Goal: Task Accomplishment & Management: Manage account settings

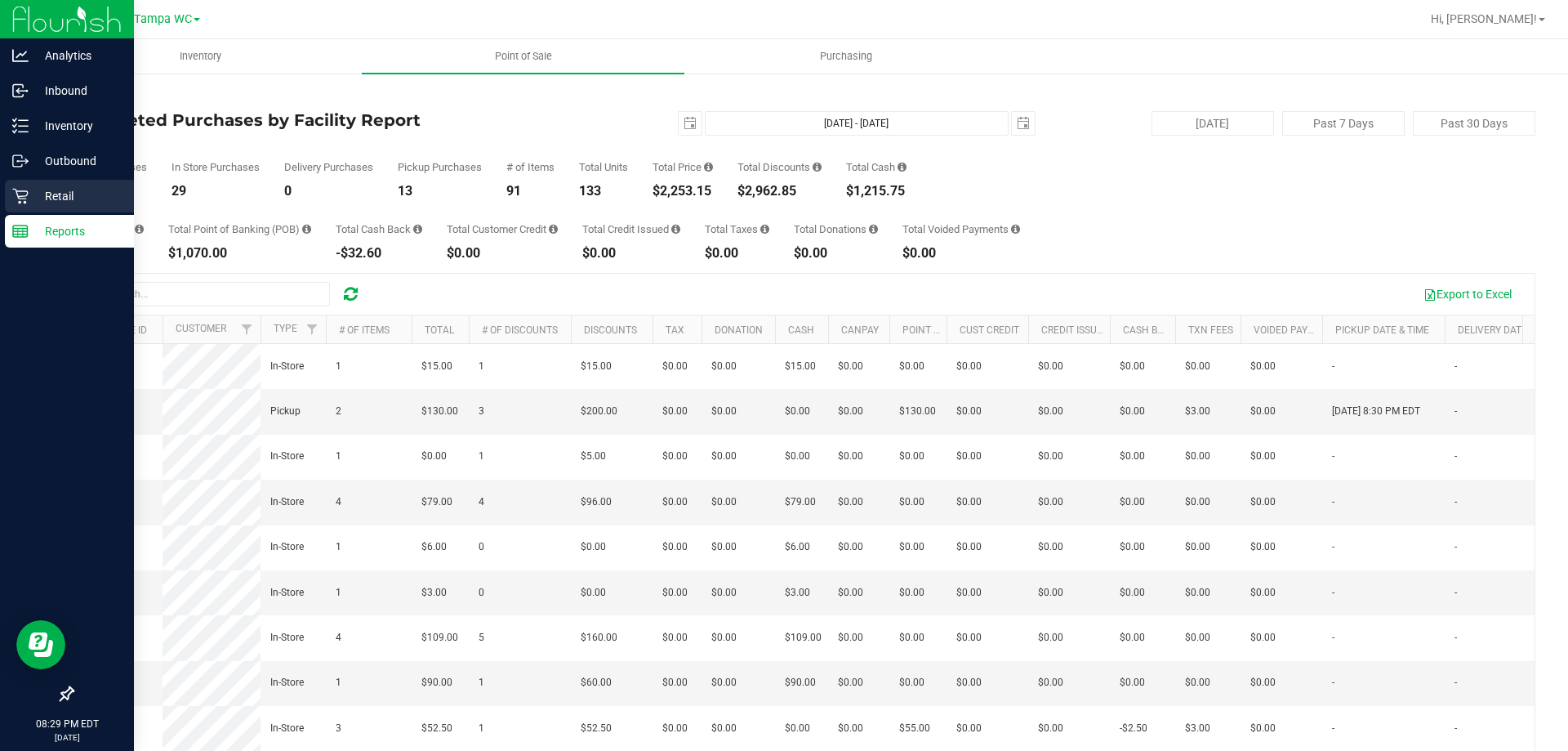
click at [44, 200] on p "Retail" at bounding box center [78, 196] width 98 height 20
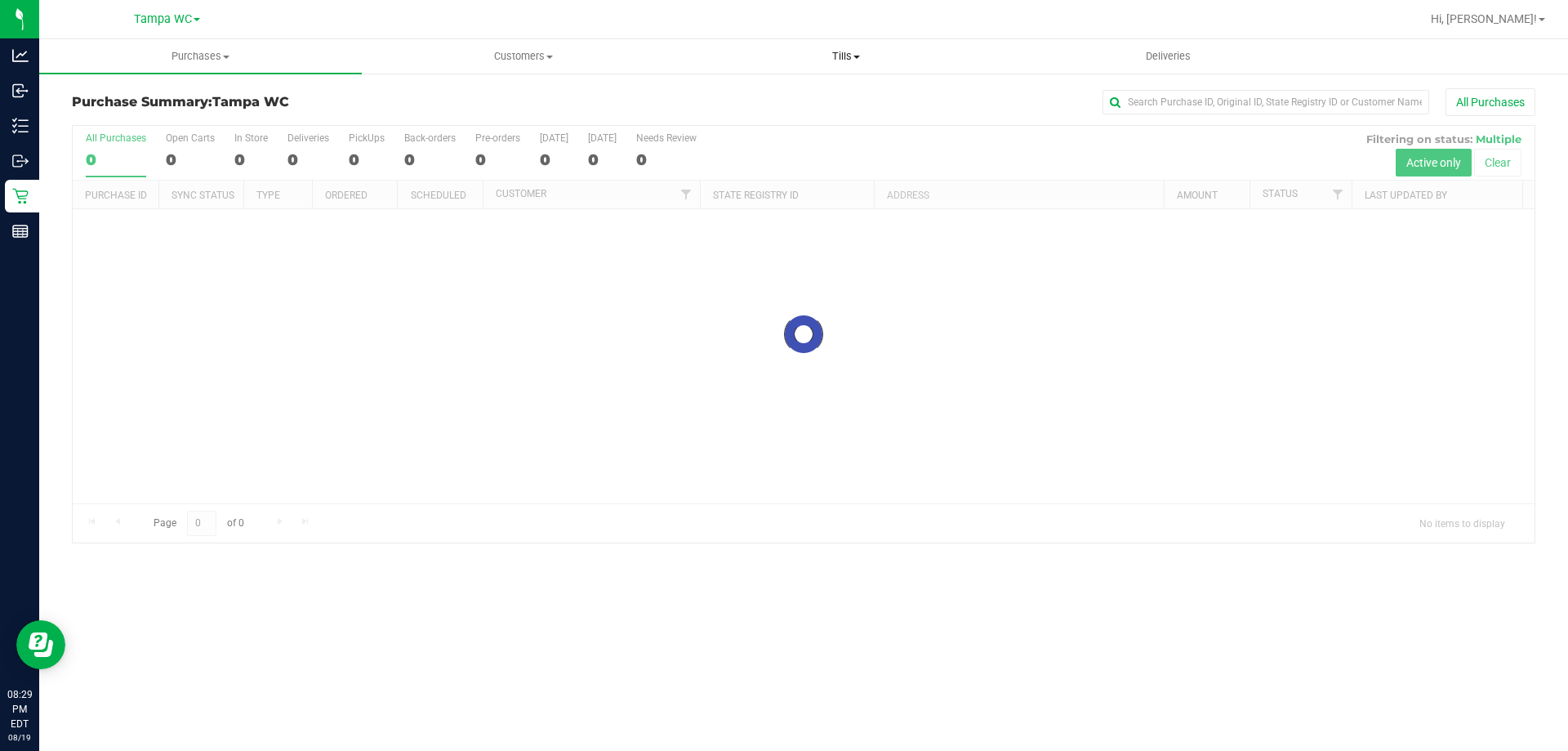
click at [851, 56] on span "Tills" at bounding box center [845, 56] width 321 height 15
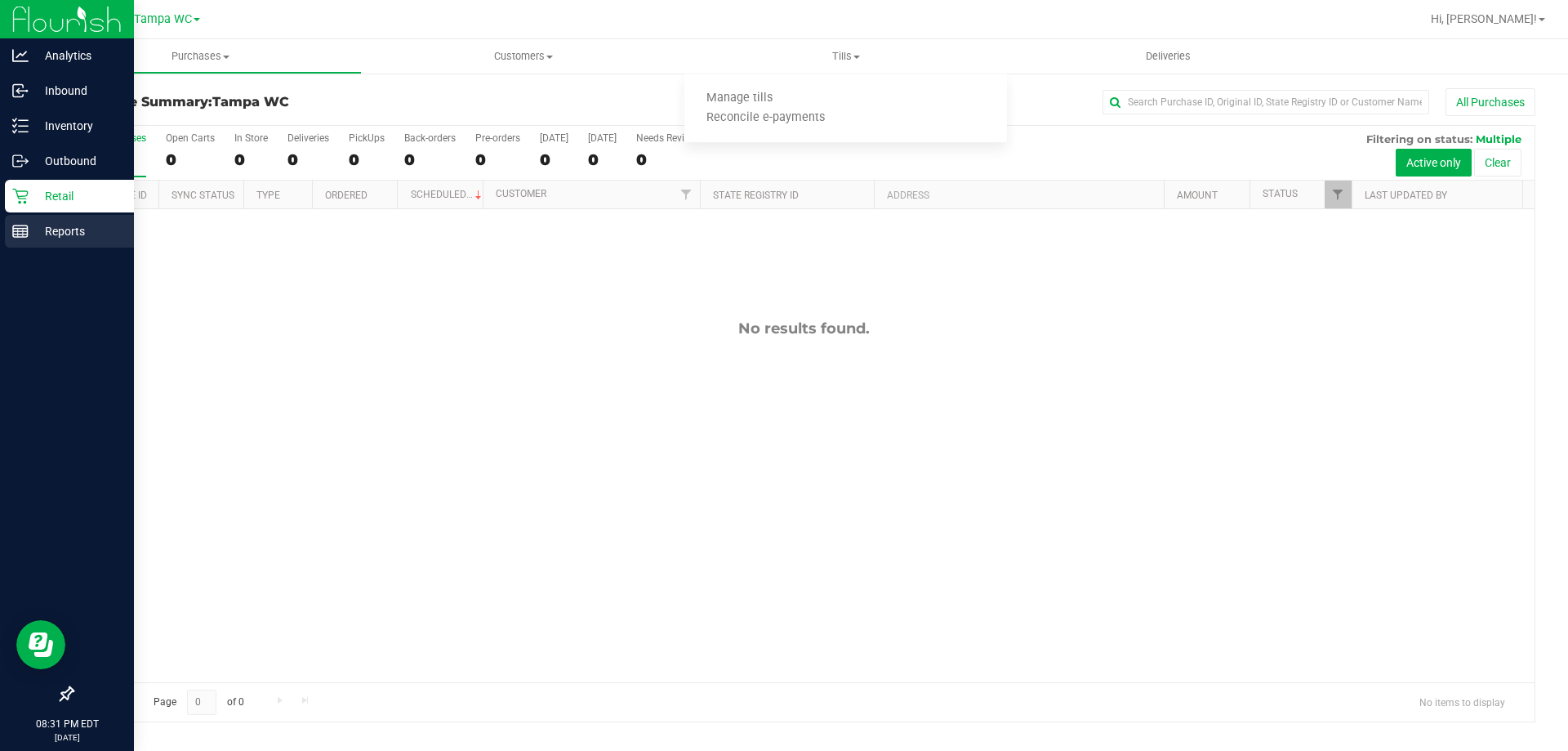
click at [47, 231] on p "Reports" at bounding box center [78, 231] width 98 height 20
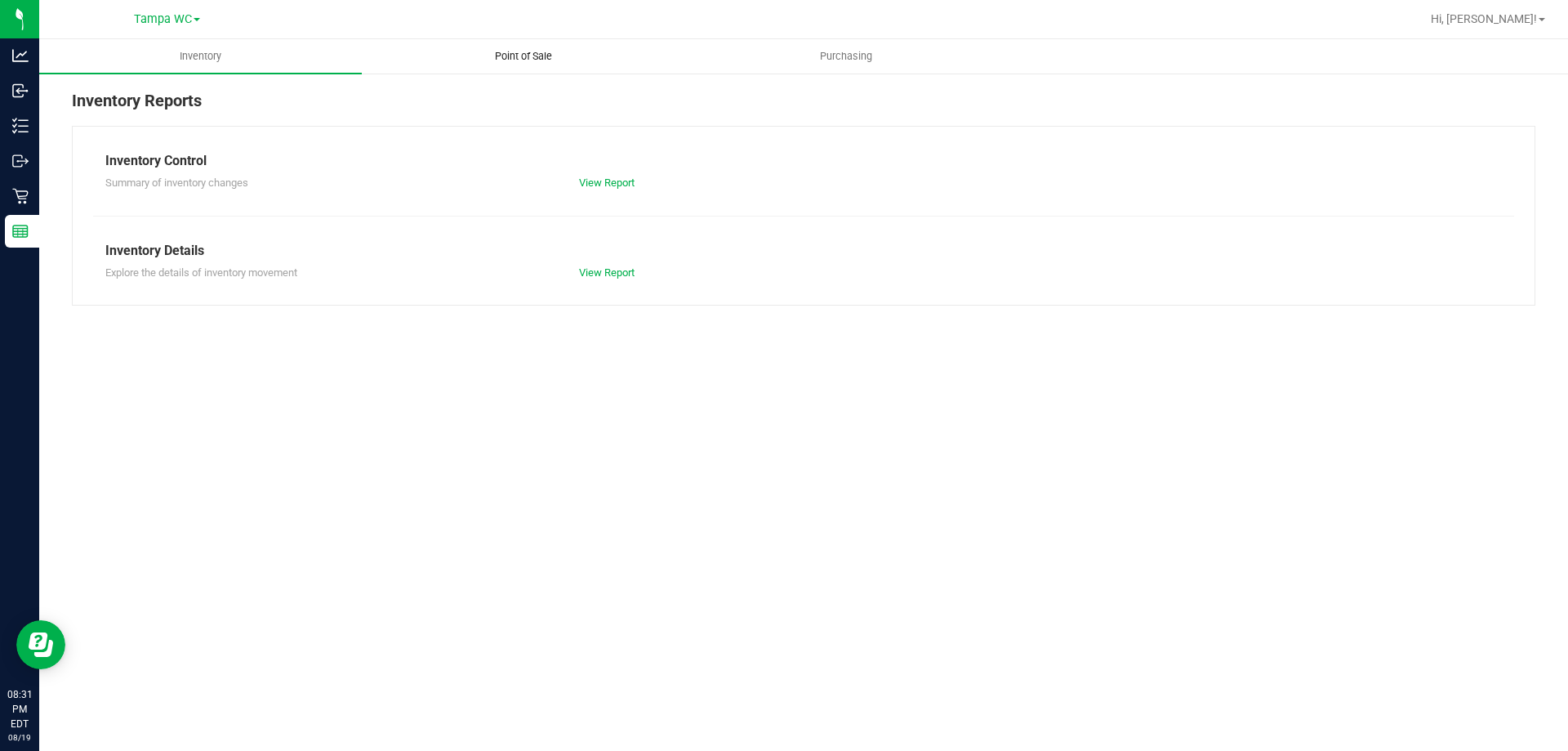
click at [540, 65] on uib-tab-heading "Point of Sale" at bounding box center [523, 56] width 321 height 33
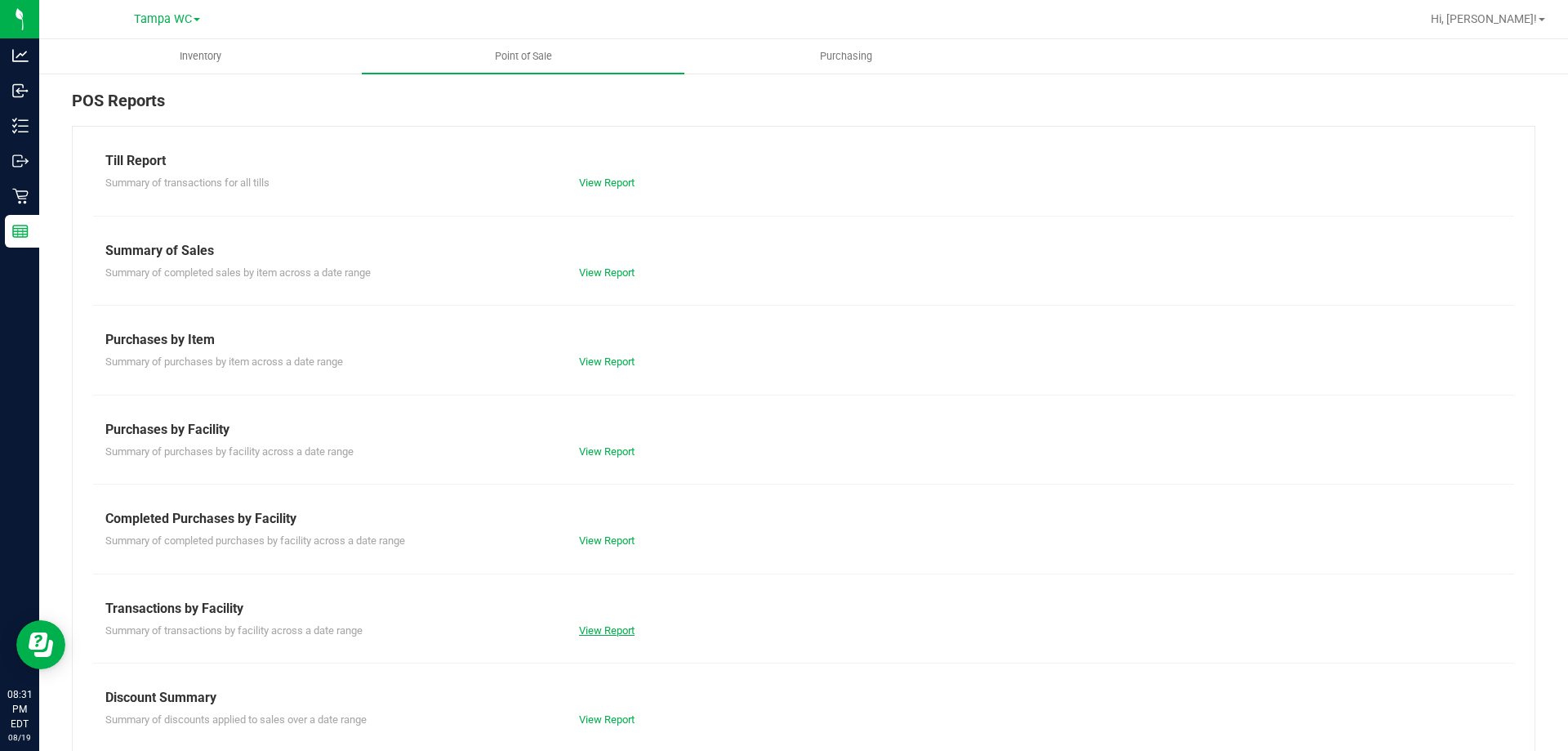
click at [618, 635] on link "View Report" at bounding box center [607, 630] width 56 height 12
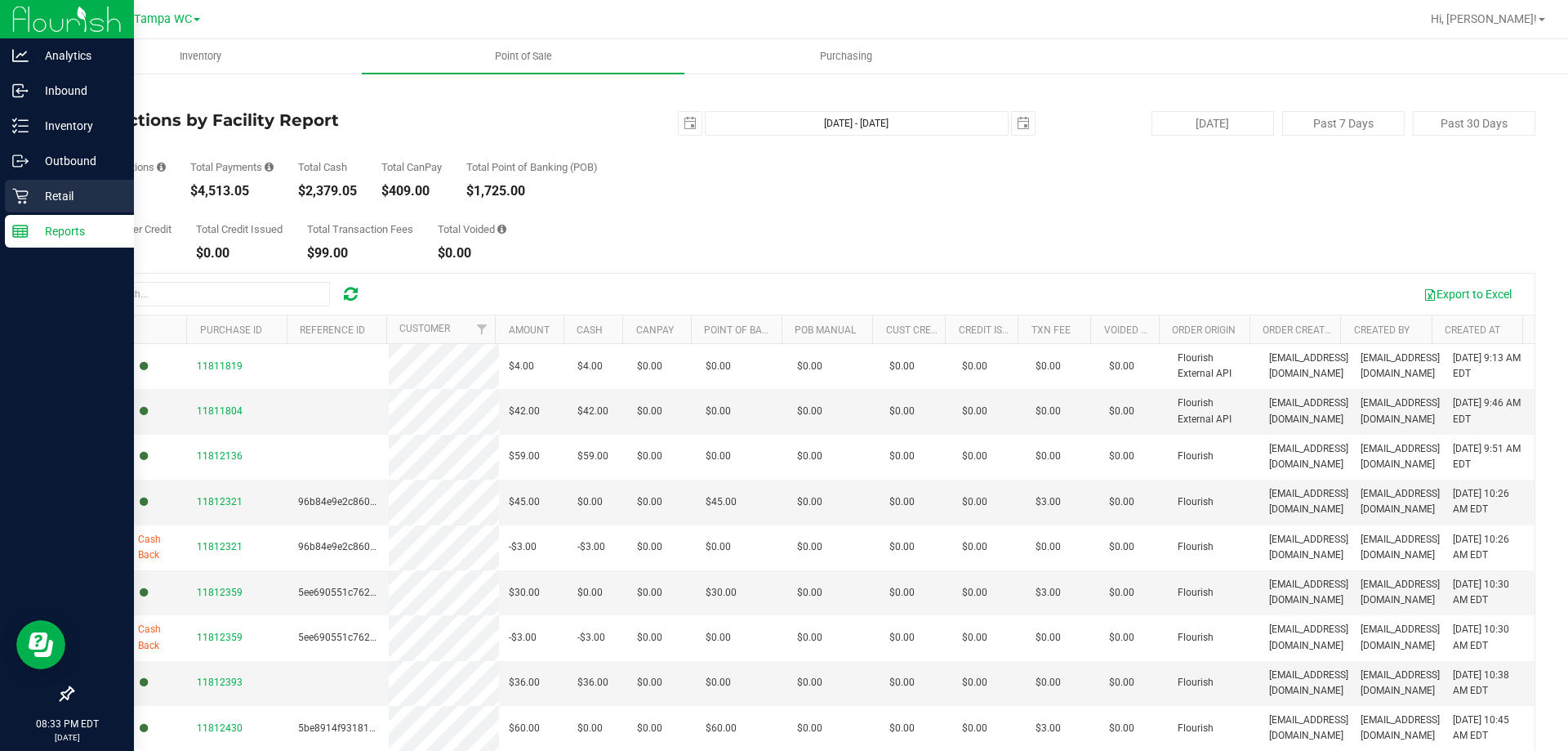
click at [56, 198] on p "Retail" at bounding box center [78, 196] width 98 height 20
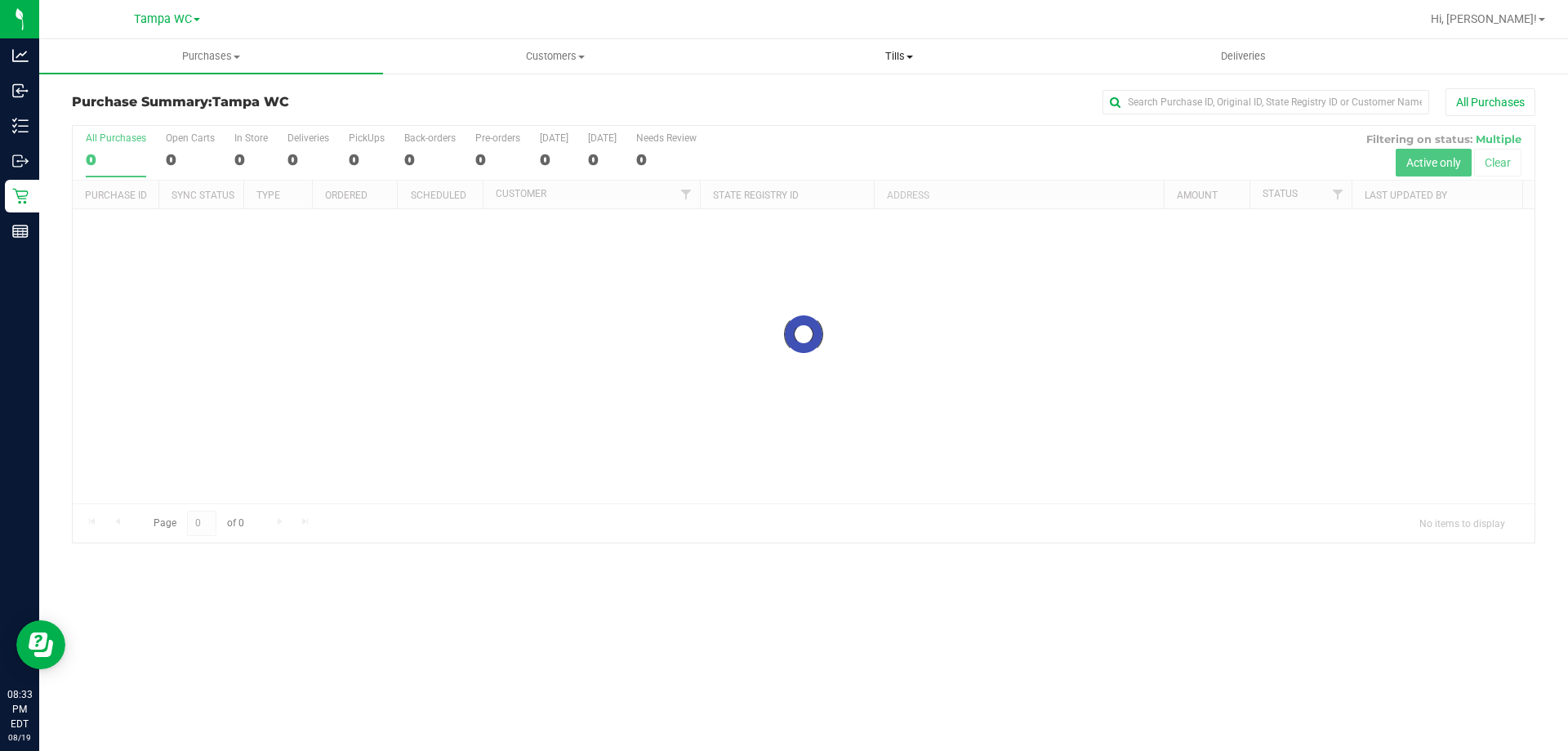
click at [895, 60] on span "Tills" at bounding box center [898, 56] width 342 height 15
click at [822, 121] on span "Reconcile e-payments" at bounding box center [807, 118] width 163 height 14
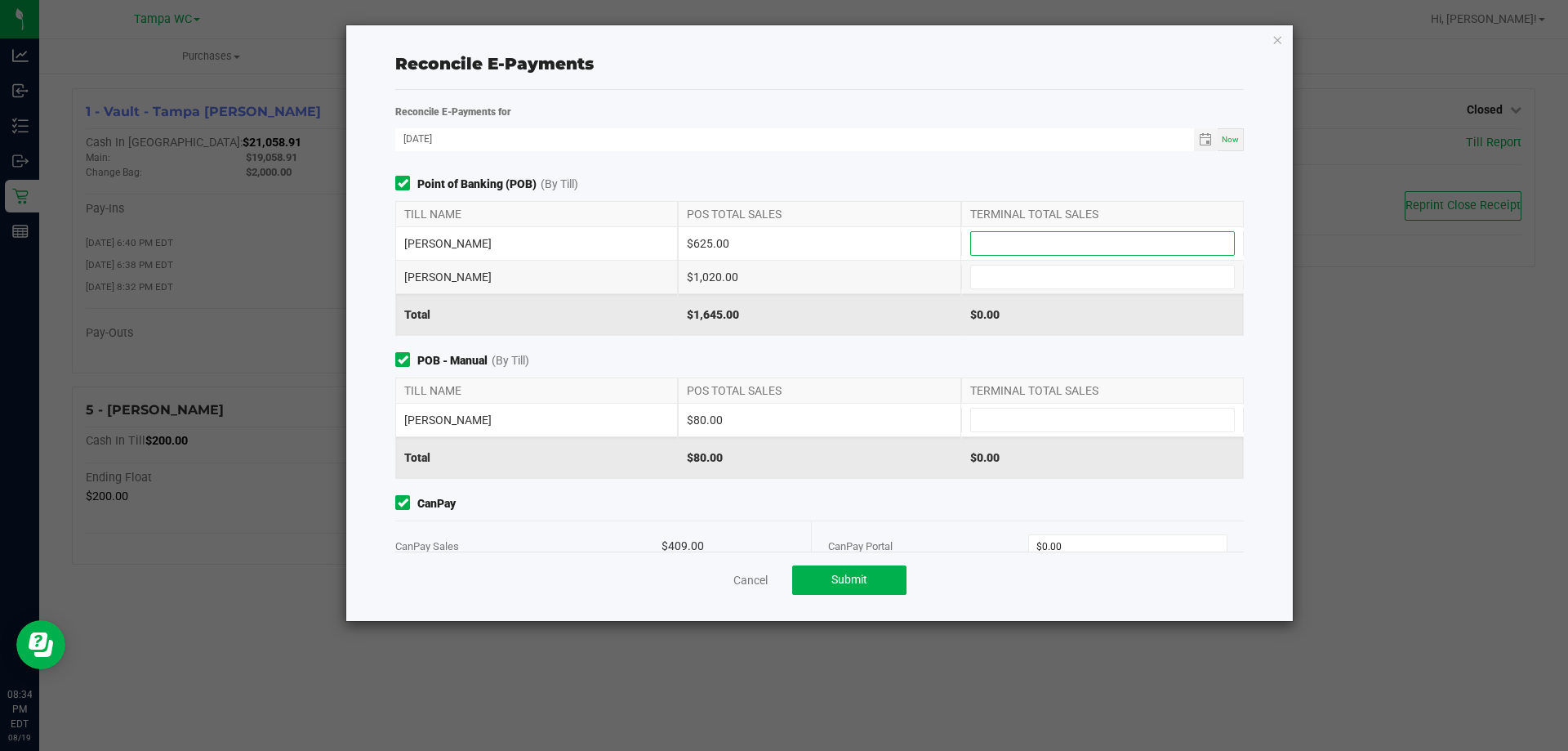
click at [1079, 249] on input at bounding box center [1102, 243] width 263 height 23
type input "$625.00"
click at [1079, 284] on input at bounding box center [1102, 277] width 263 height 23
type input "$1,020.00"
click at [1029, 414] on input at bounding box center [1102, 420] width 263 height 23
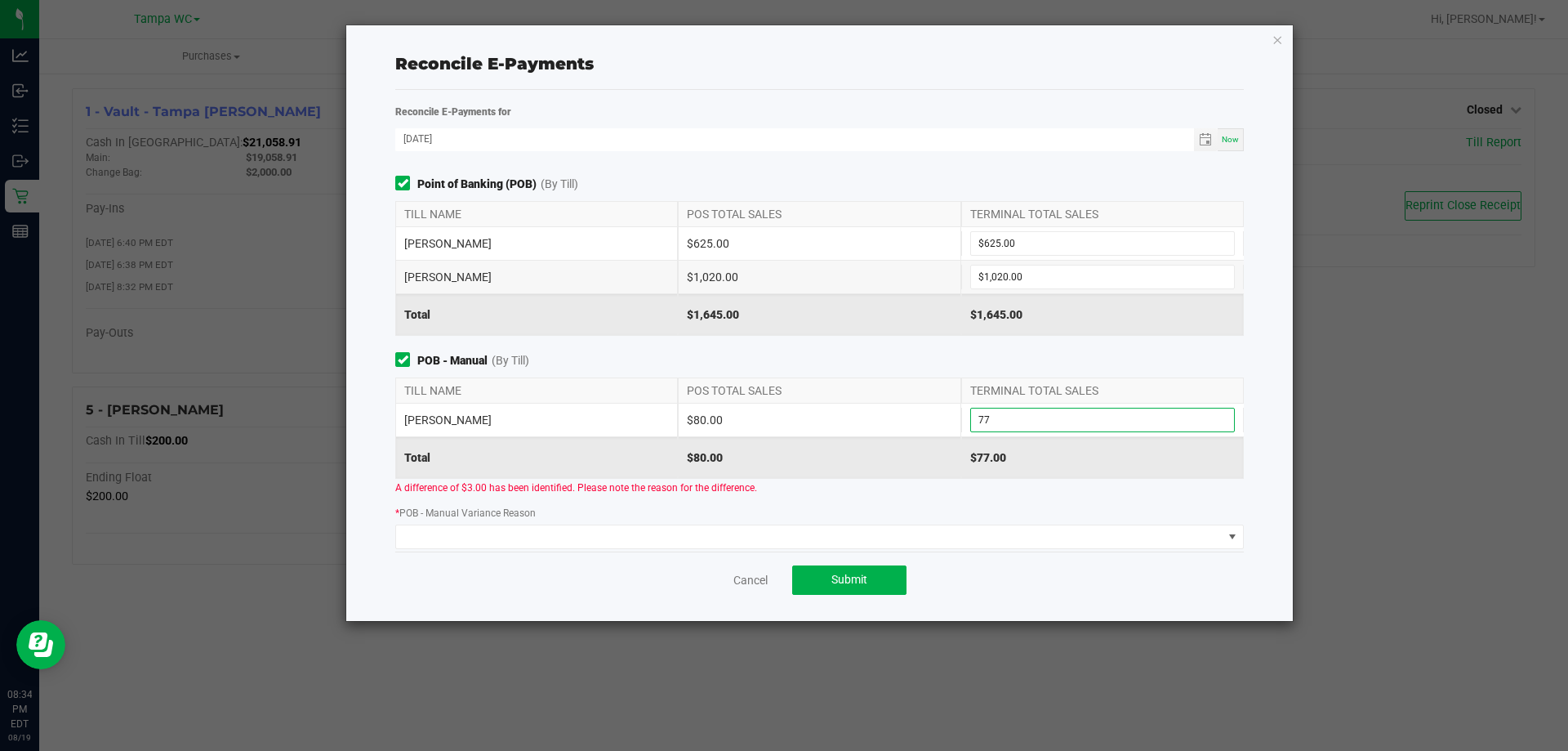
type input "7"
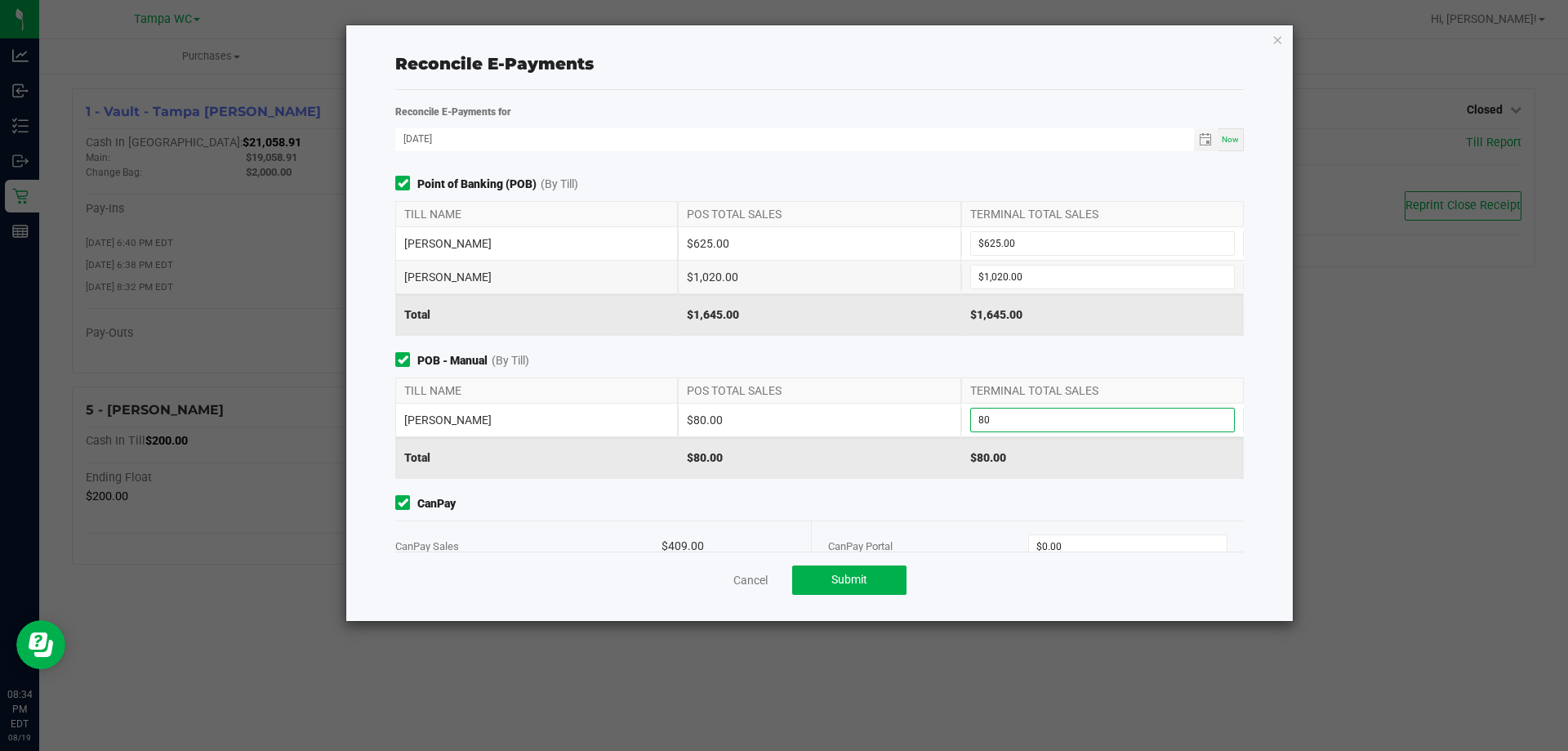
type input "$80.00"
click at [812, 312] on div "$1,645.00" at bounding box center [818, 314] width 283 height 41
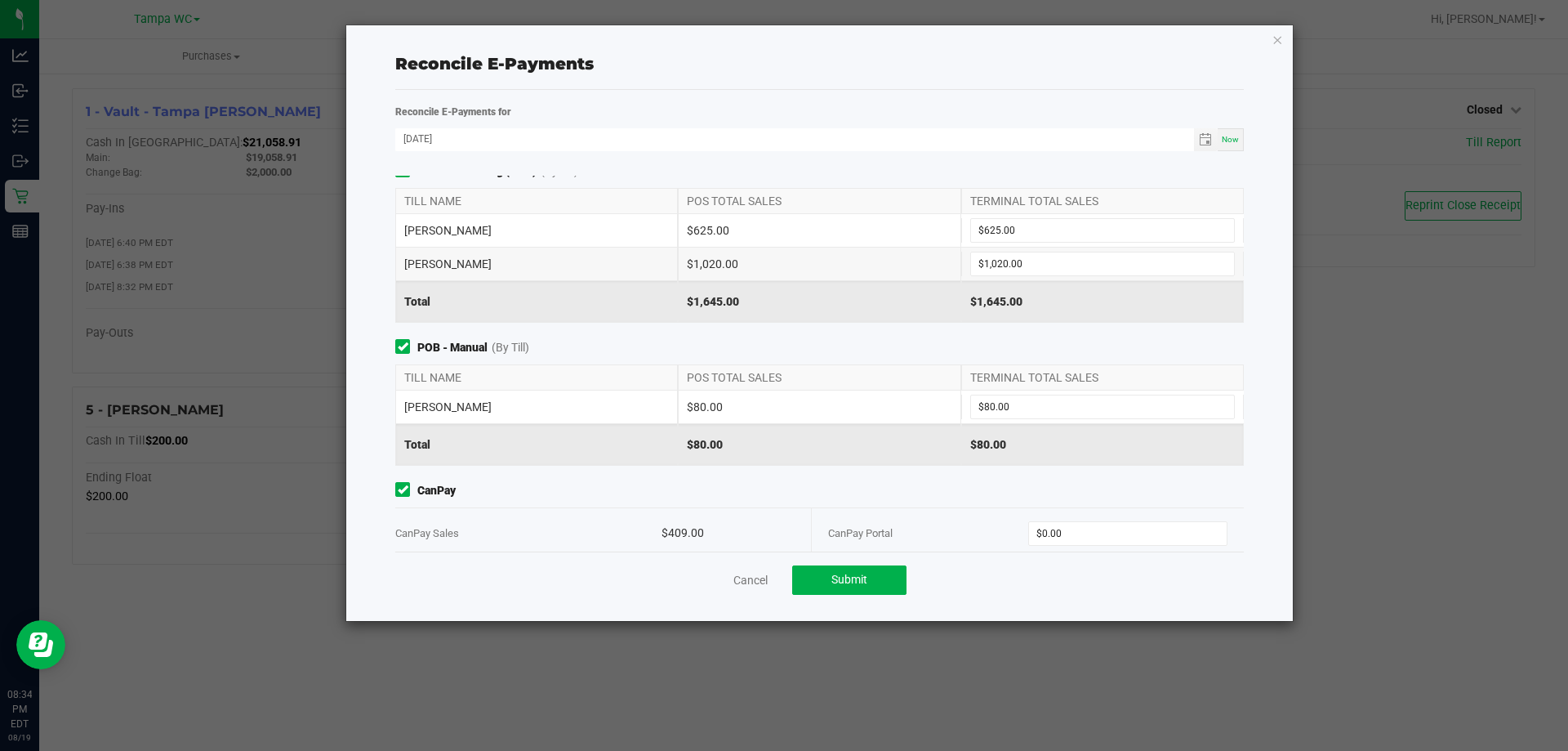
scroll to position [35, 0]
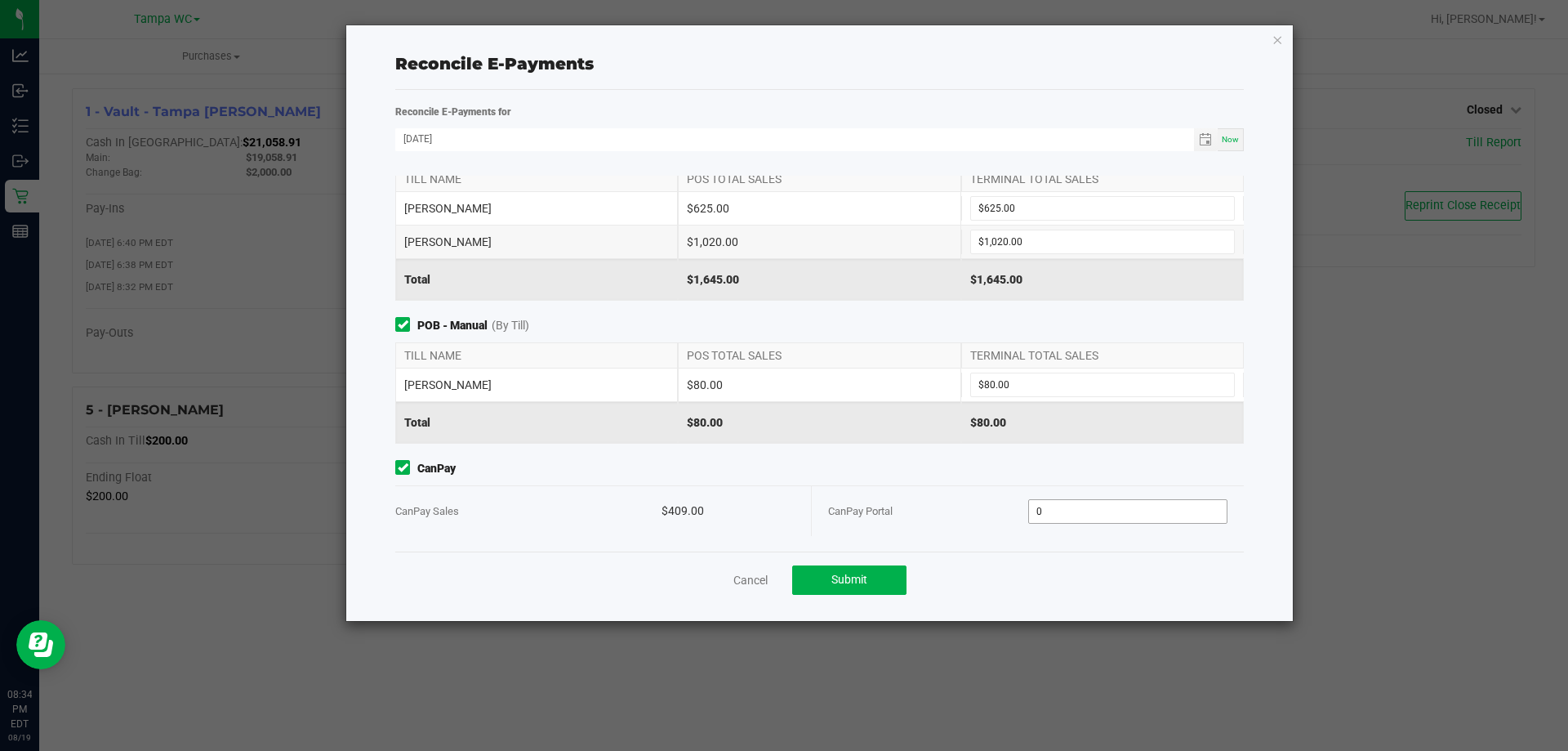
click at [1071, 511] on input "0" at bounding box center [1128, 511] width 199 height 23
type input "$409.00"
click at [834, 462] on span "CanPay" at bounding box center [819, 468] width 848 height 17
click at [852, 572] on button "Submit" at bounding box center [849, 579] width 114 height 29
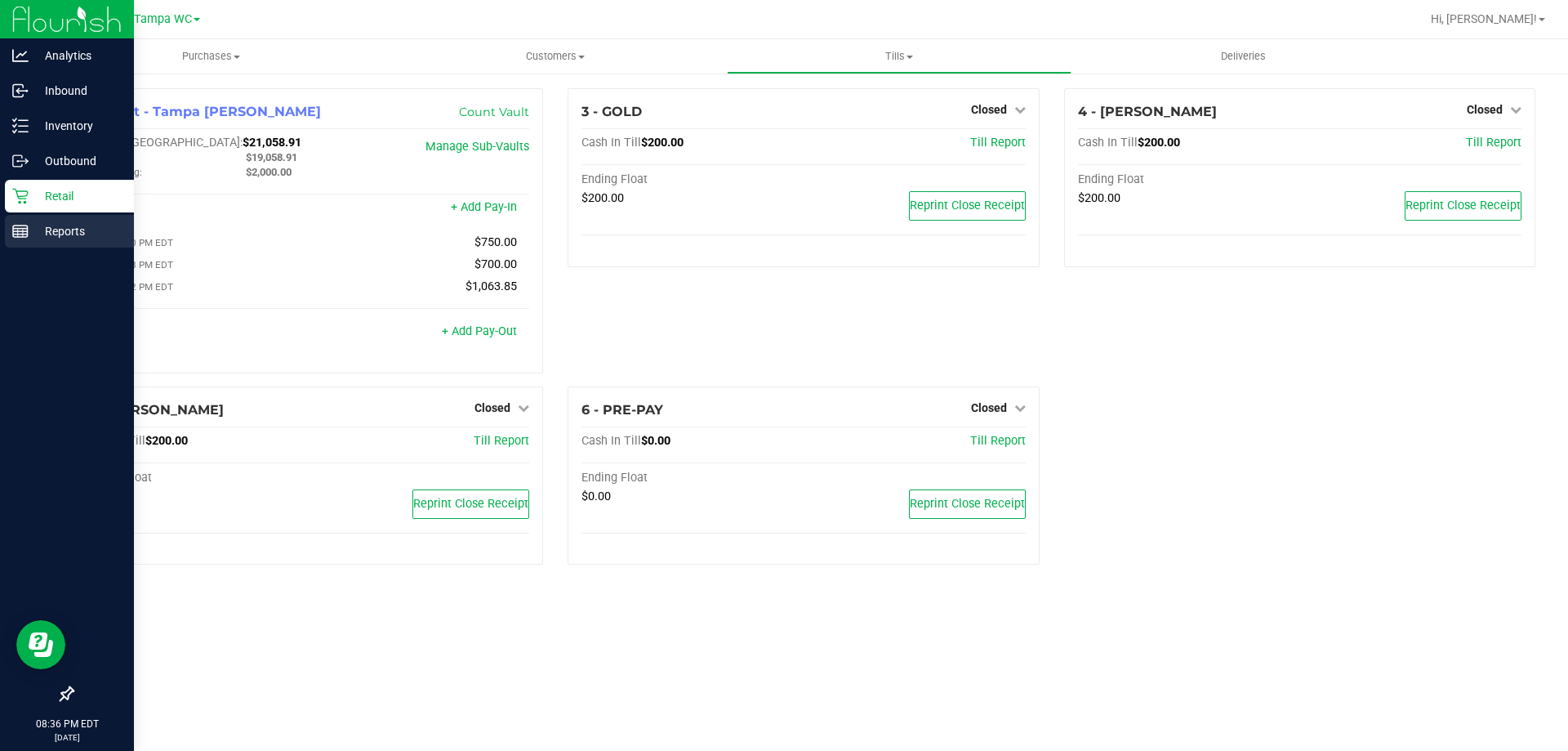
click at [57, 230] on p "Reports" at bounding box center [78, 231] width 98 height 20
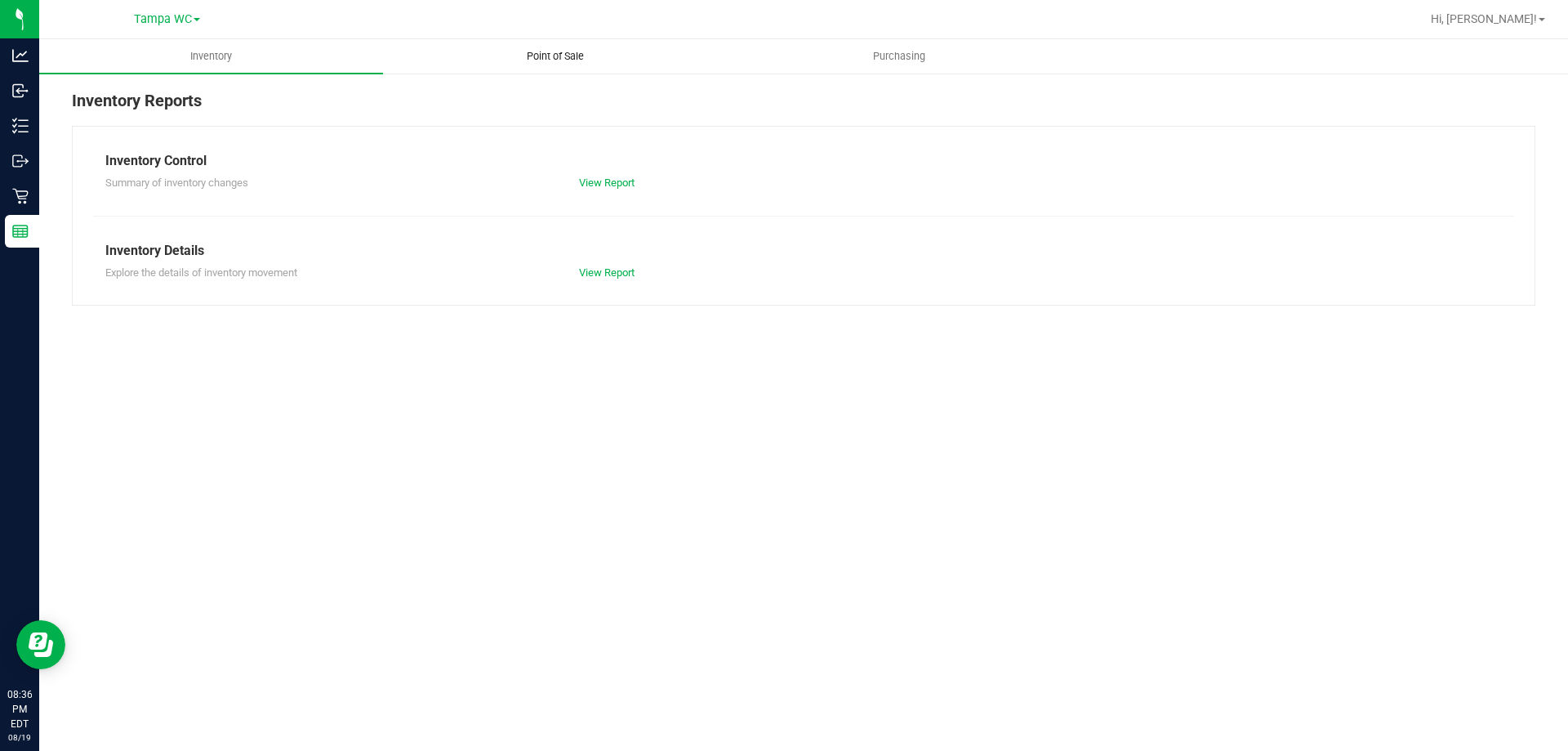
click at [602, 55] on span "Point of Sale" at bounding box center [555, 56] width 101 height 15
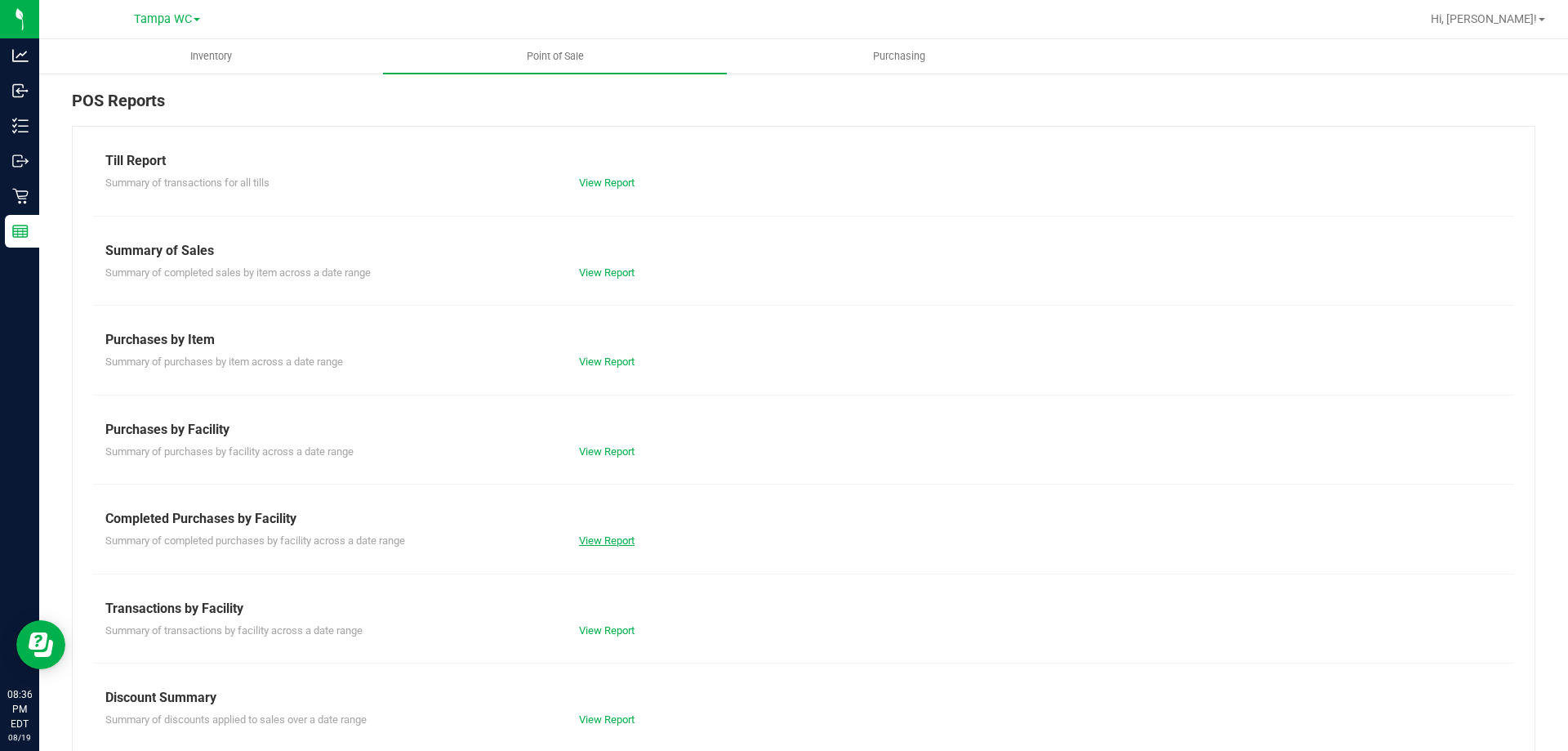
click at [598, 541] on link "View Report" at bounding box center [607, 540] width 56 height 12
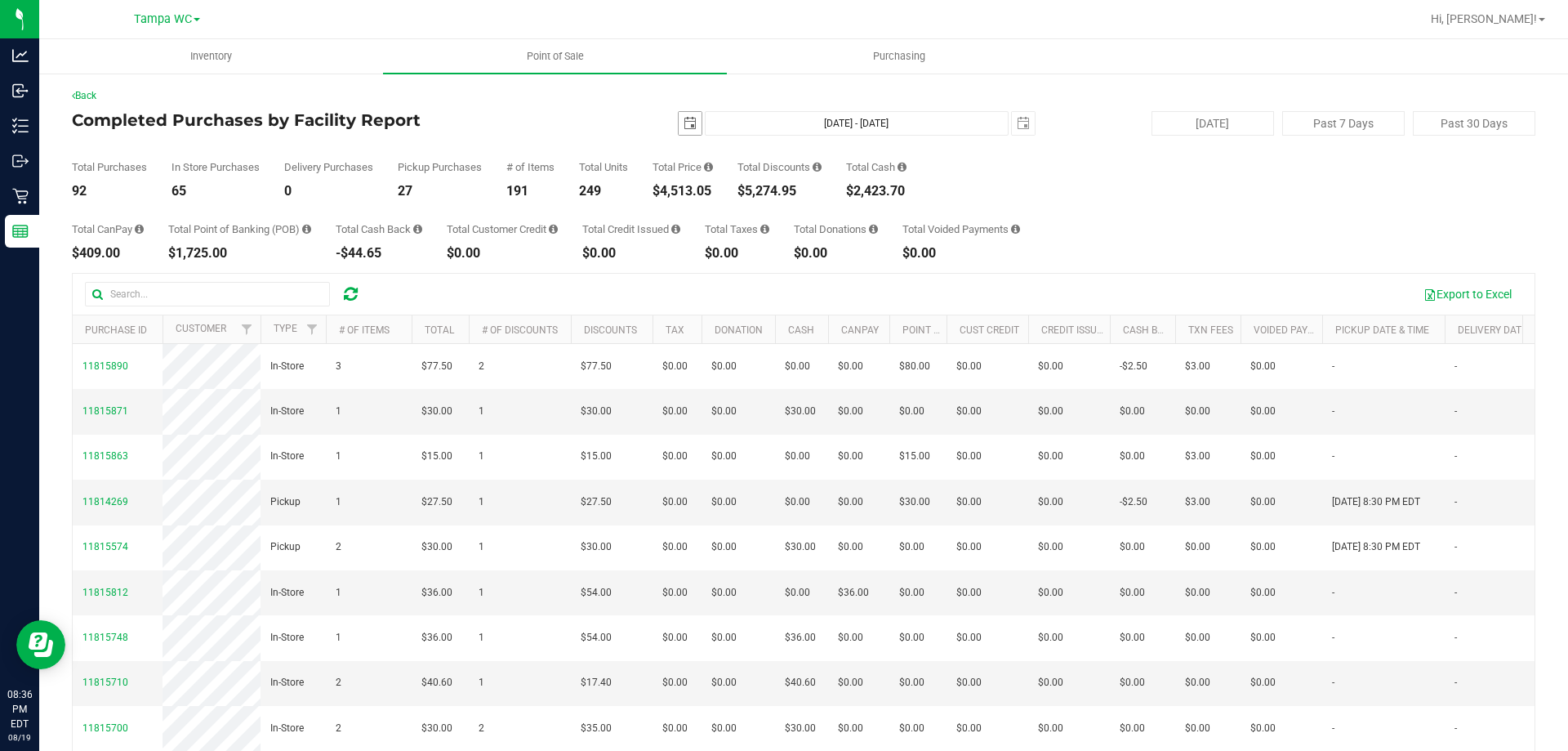
click at [684, 123] on span "select" at bounding box center [690, 123] width 13 height 13
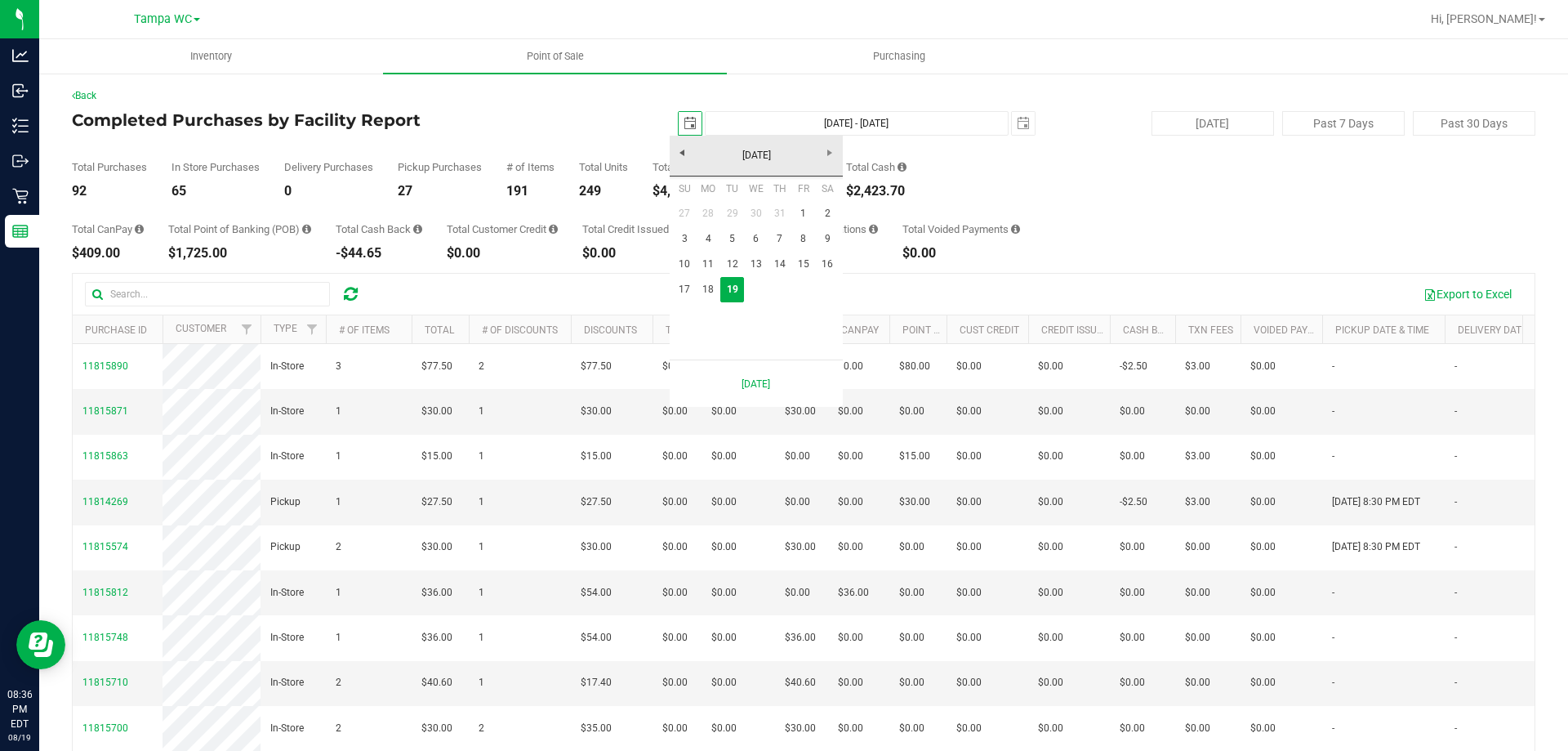
scroll to position [0, 41]
click at [689, 288] on link "17" at bounding box center [685, 289] width 24 height 25
type input "[DATE]"
type input "[DATE] - [DATE]"
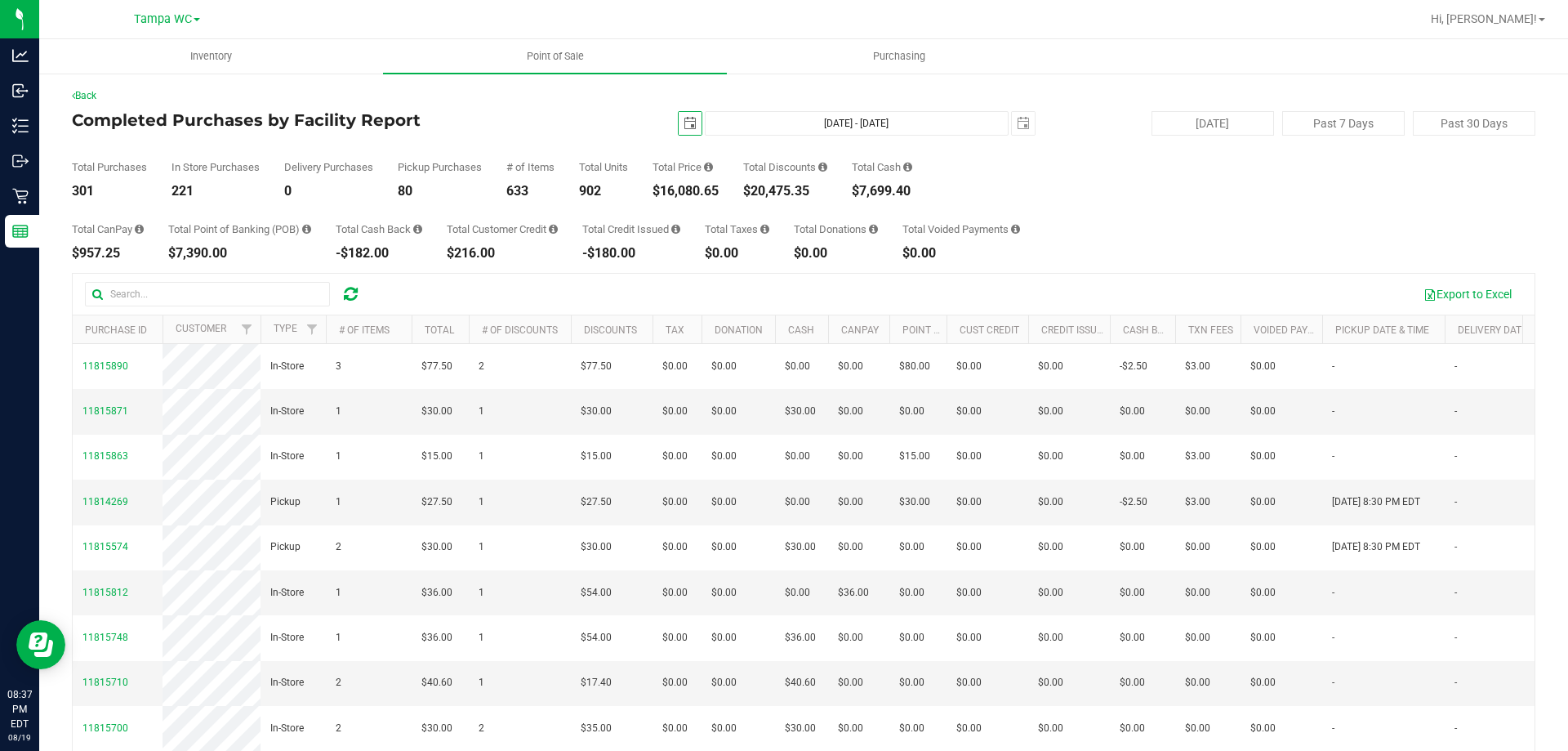
click at [686, 128] on span "select" at bounding box center [690, 123] width 13 height 13
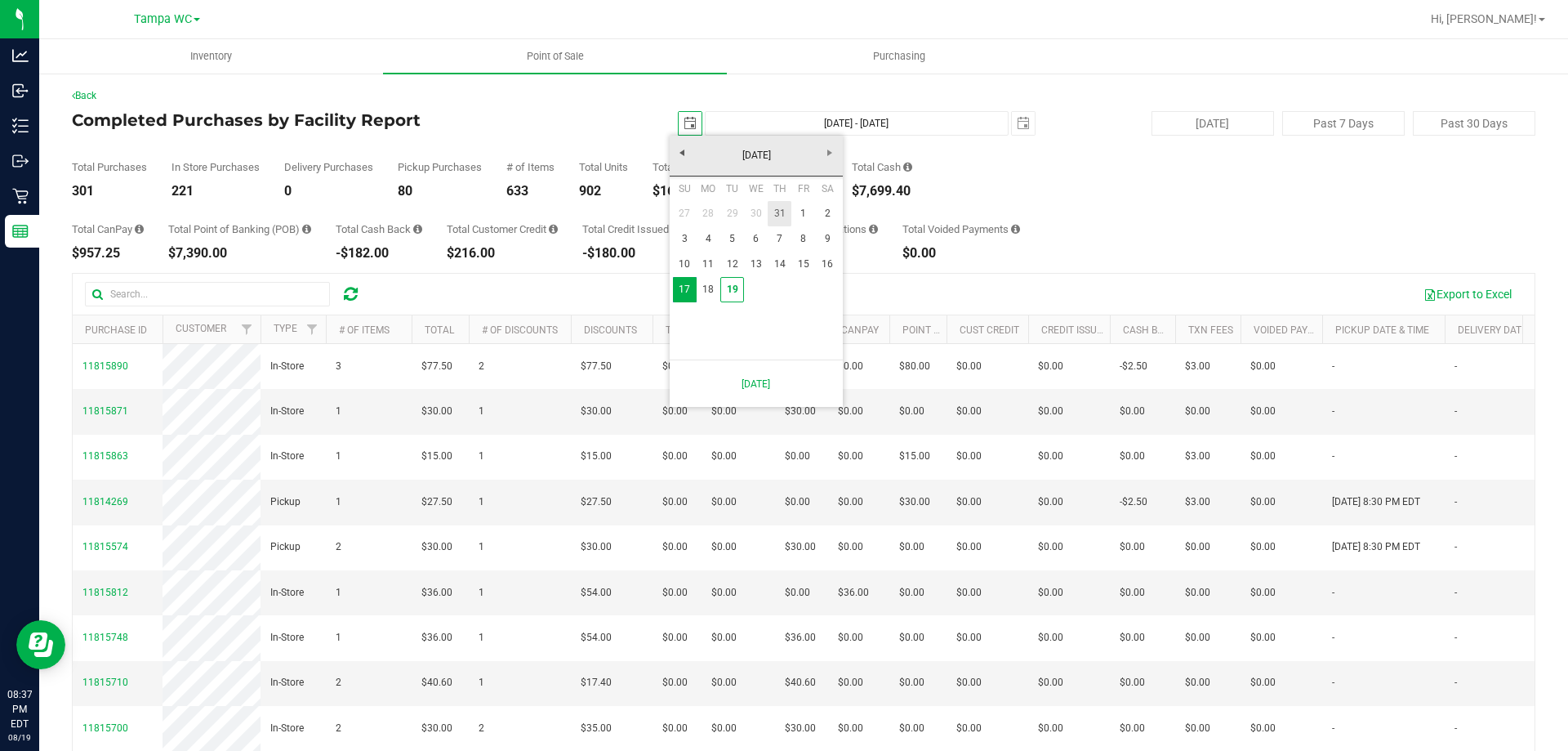
click at [780, 216] on link "31" at bounding box center [780, 213] width 24 height 25
type input "[DATE]"
type input "[DATE] - [DATE]"
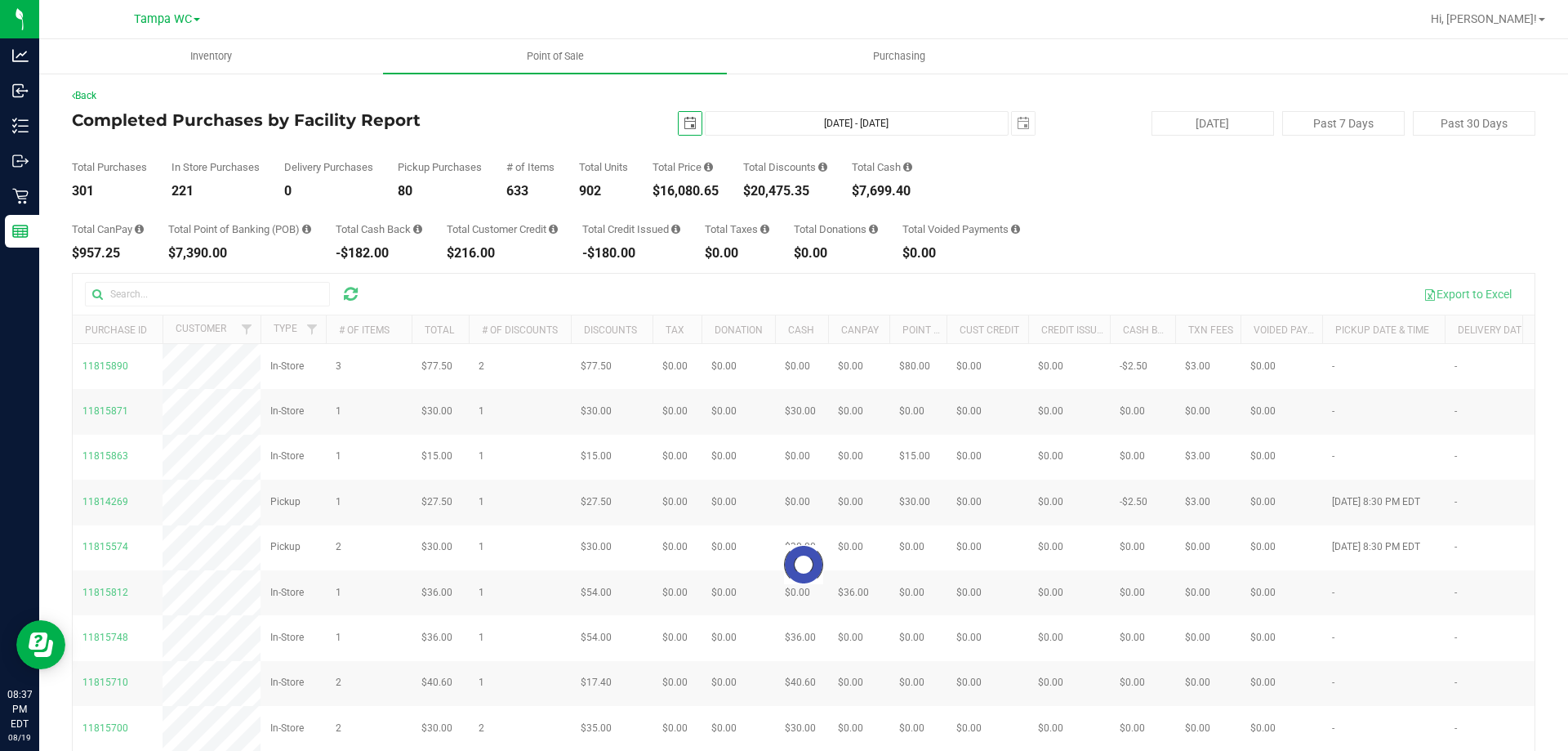
click at [679, 116] on span "select" at bounding box center [690, 123] width 23 height 23
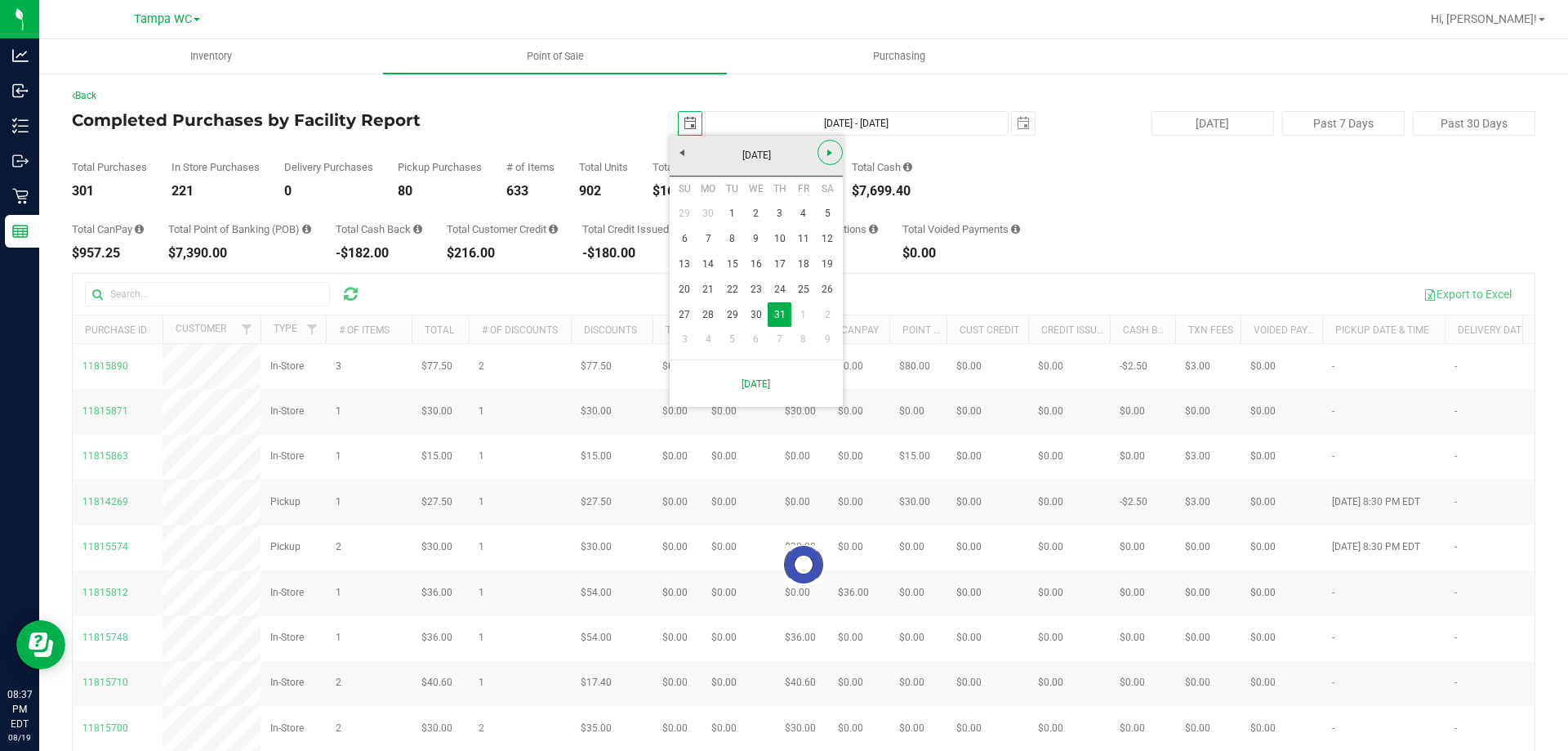
click at [831, 148] on span "Next" at bounding box center [829, 152] width 13 height 13
click at [795, 214] on link "1" at bounding box center [803, 213] width 24 height 25
type input "[DATE]"
type input "[DATE] - [DATE]"
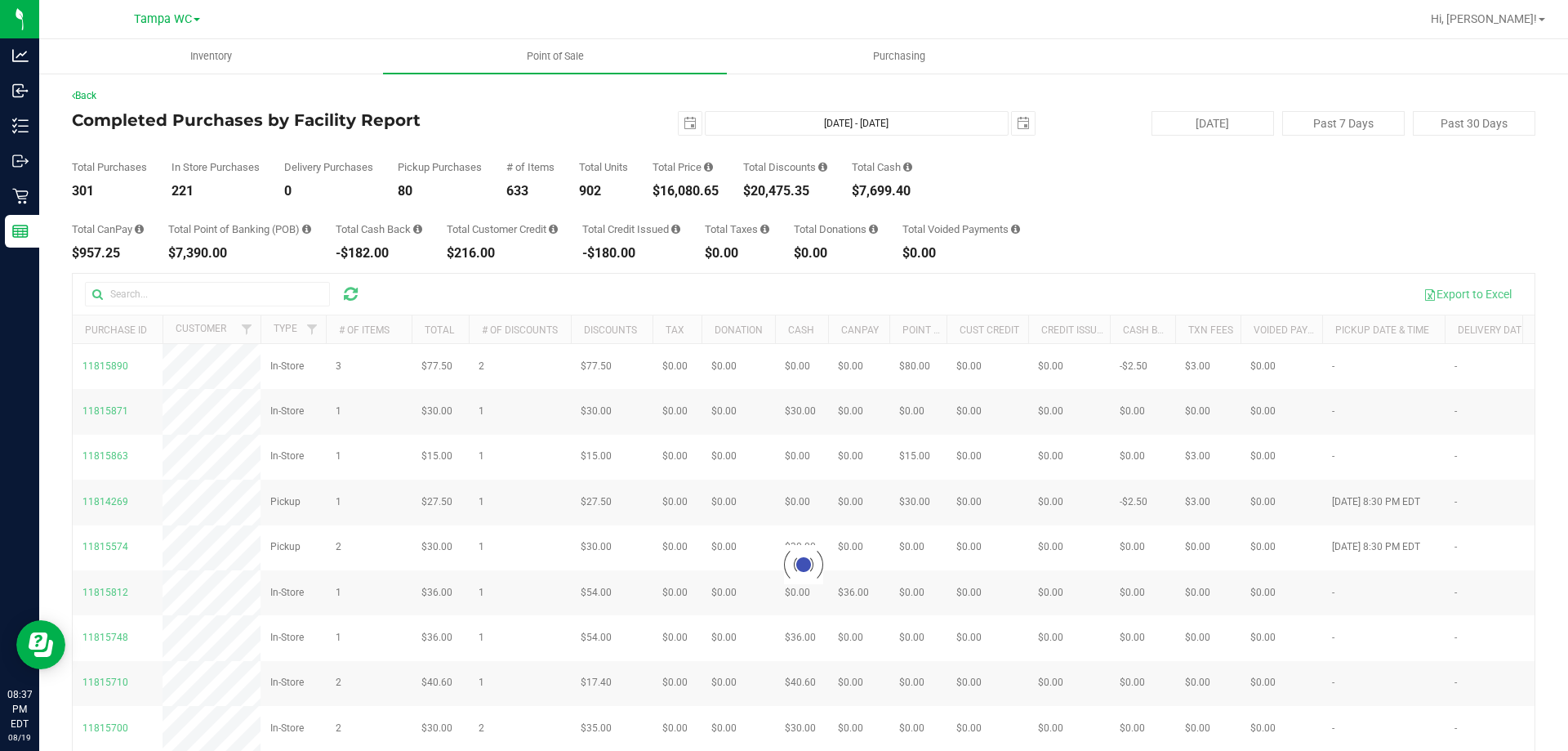
click at [590, 105] on div "Back Completed Purchases by Facility Report [DATE] [DATE] - [DATE] [DATE] [DATE…" at bounding box center [803, 472] width 1463 height 769
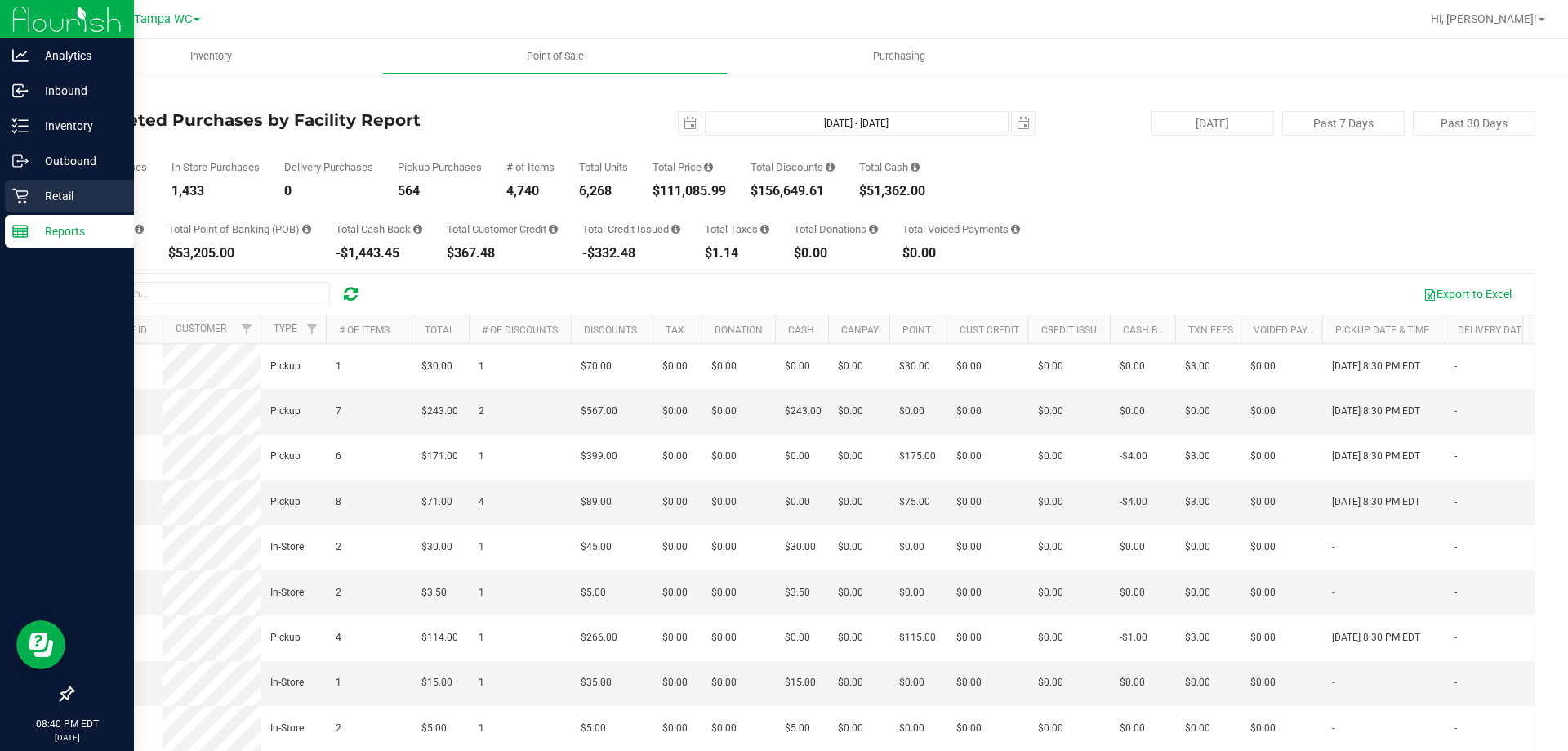
click at [66, 187] on p "Retail" at bounding box center [78, 196] width 98 height 20
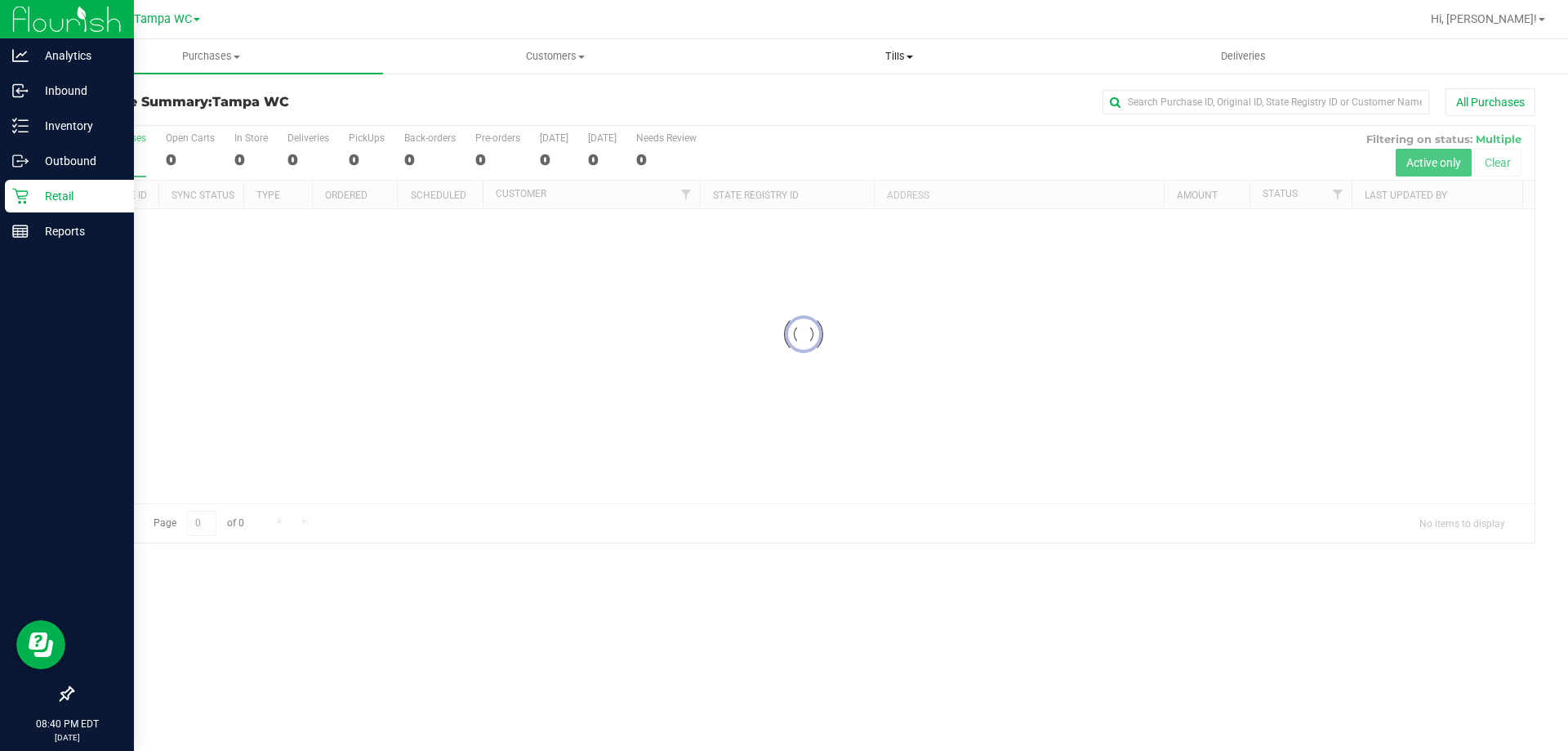
click at [904, 49] on span "Tills" at bounding box center [898, 56] width 342 height 15
click at [828, 100] on span "Manage tills" at bounding box center [782, 99] width 110 height 14
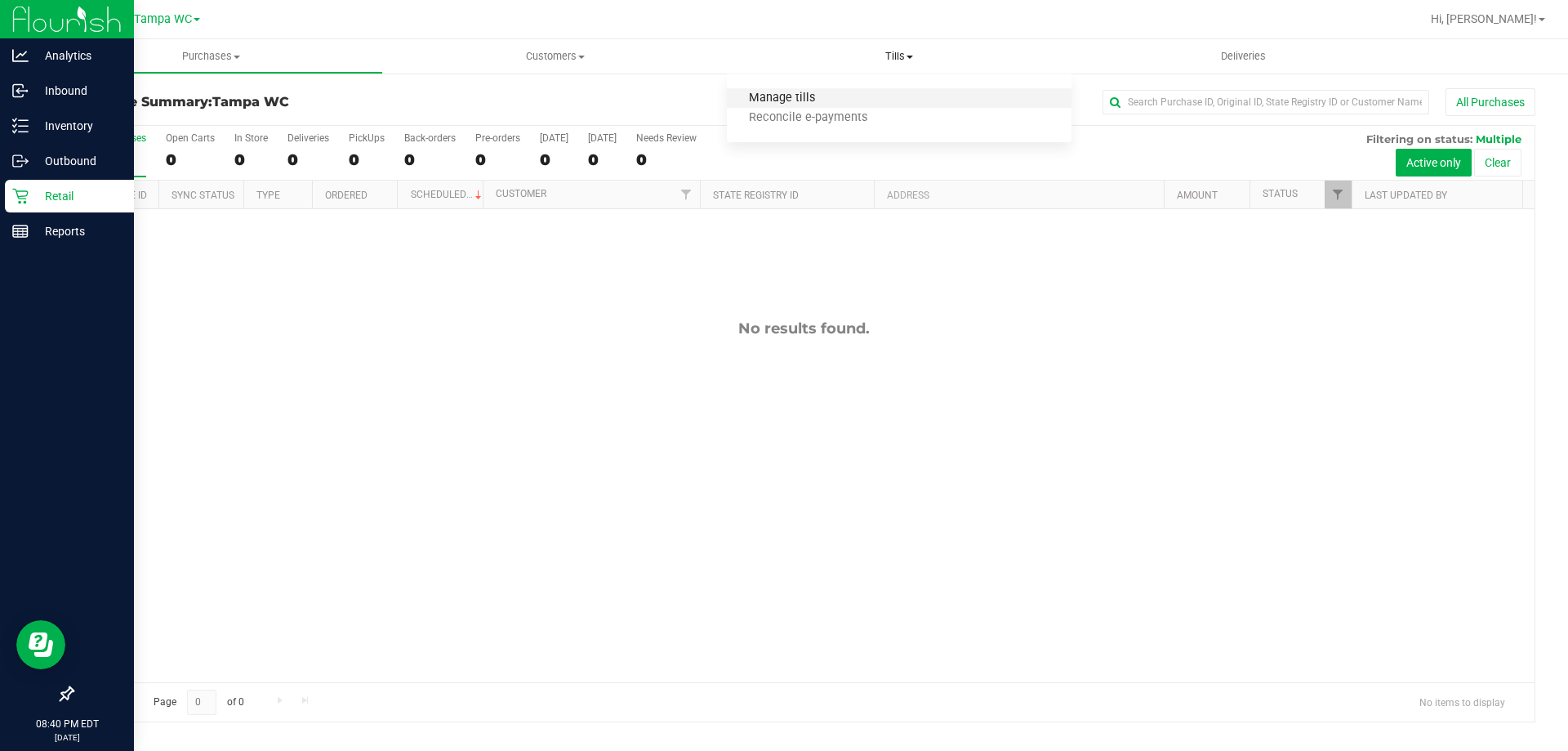
click at [815, 102] on span "Manage tills" at bounding box center [782, 99] width 110 height 14
